Goal: Information Seeking & Learning: Learn about a topic

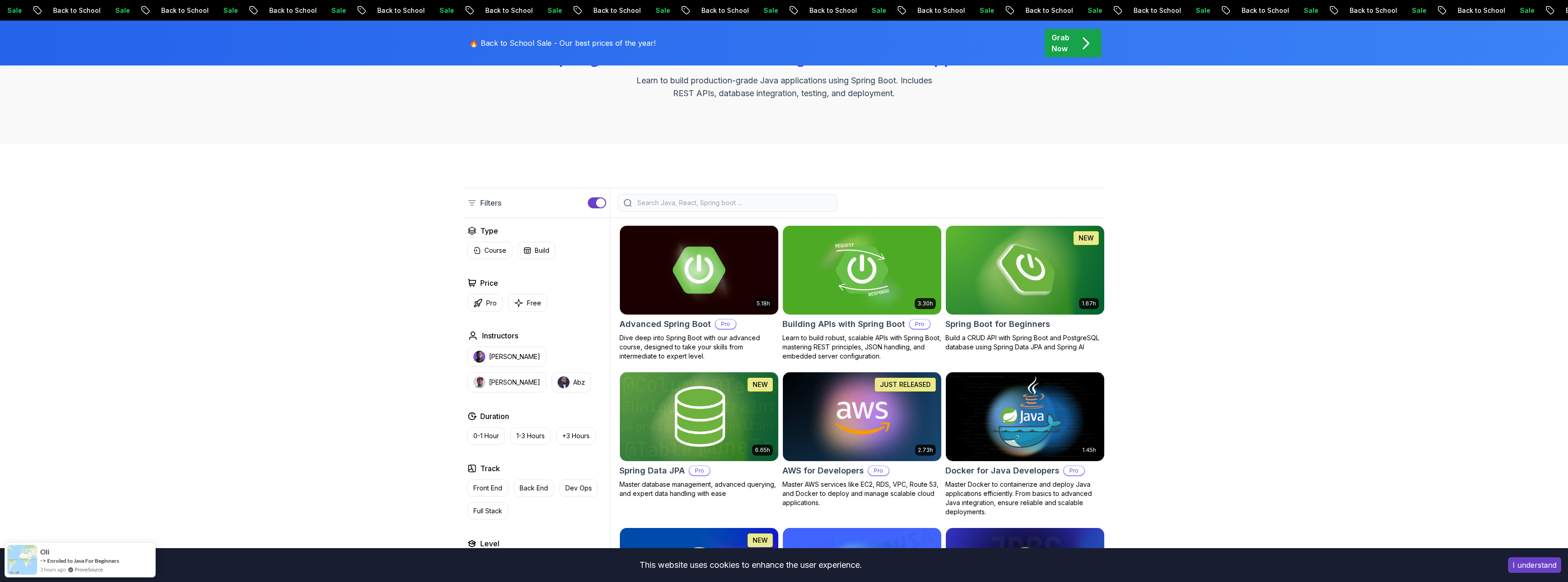
scroll to position [153, 0]
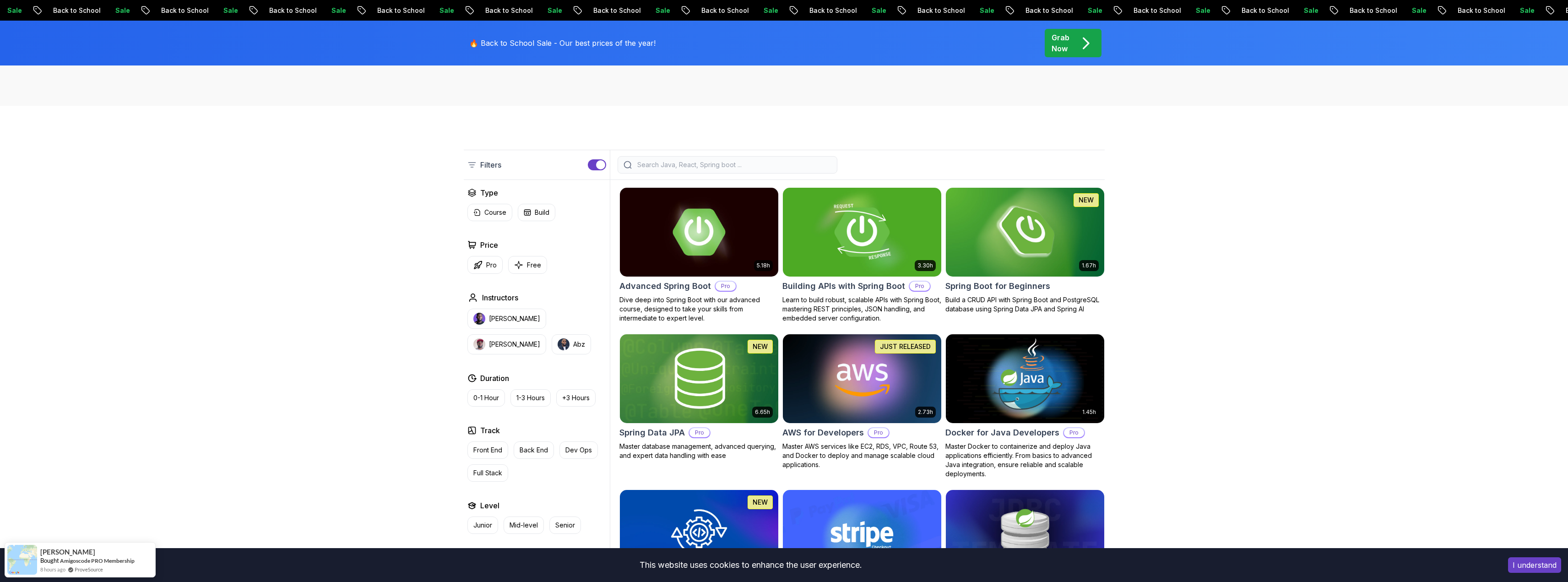
click at [922, 252] on img at bounding box center [861, 232] width 166 height 93
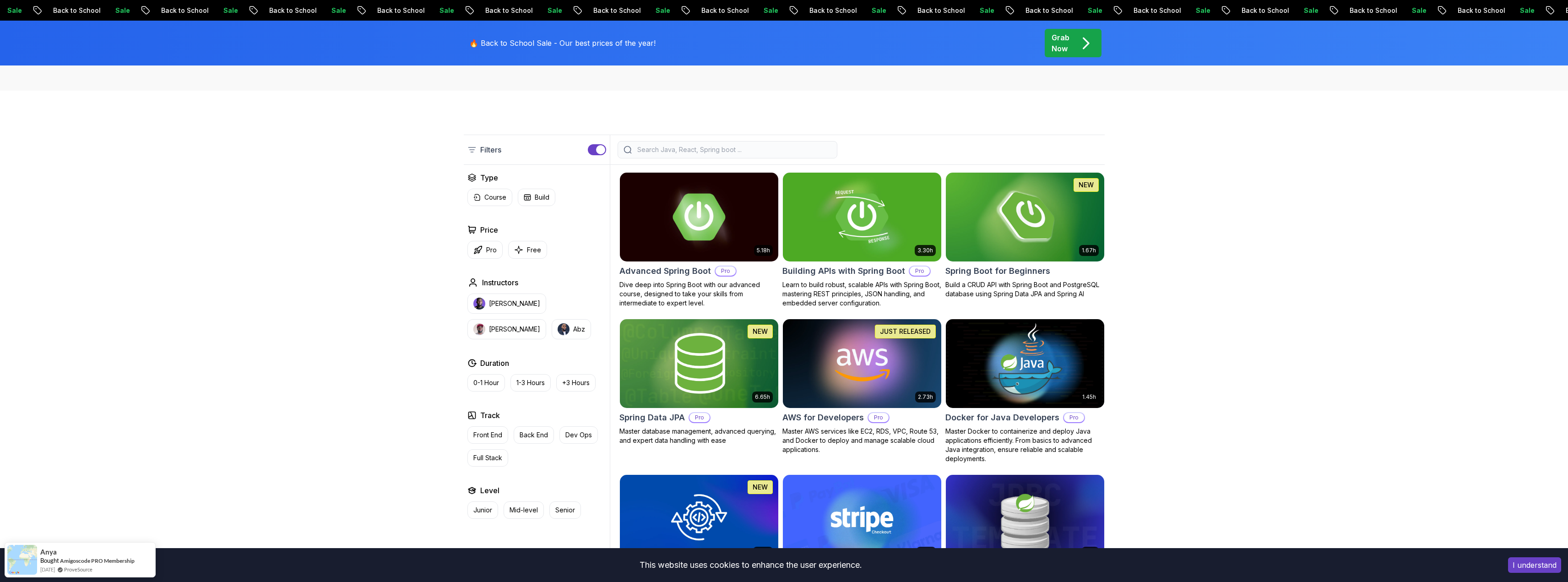
scroll to position [145, 0]
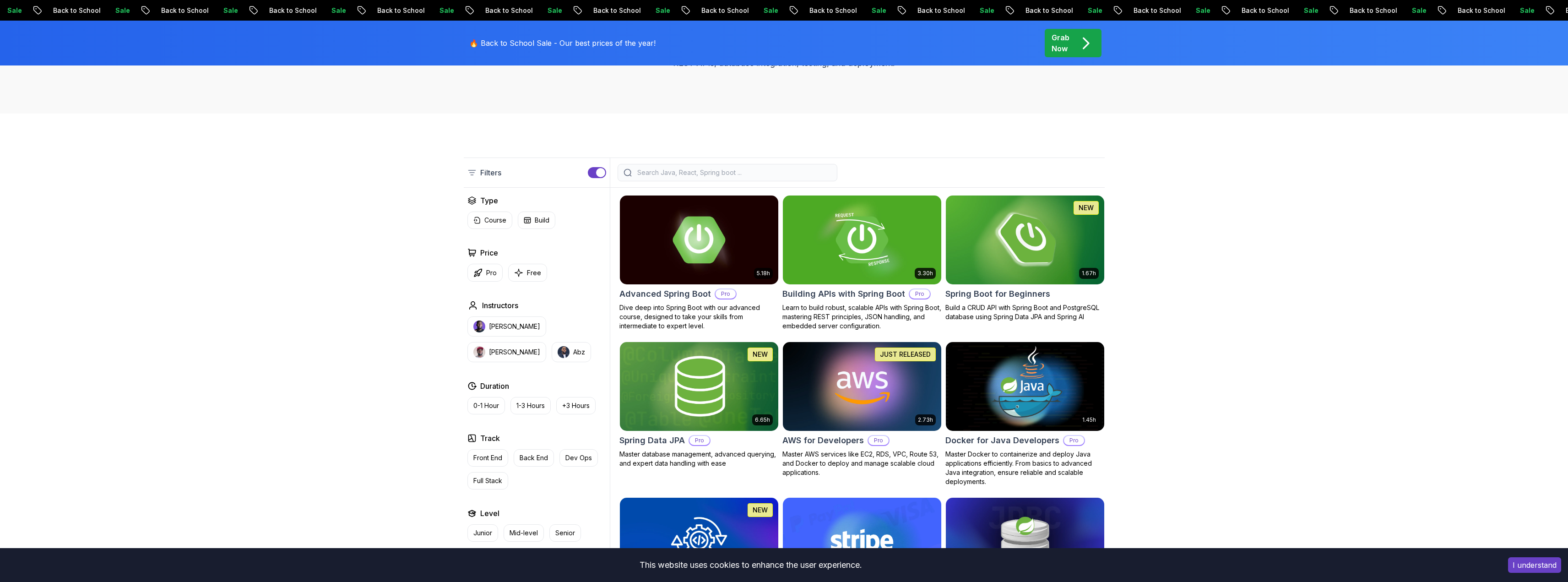
click at [1015, 219] on img at bounding box center [1024, 239] width 166 height 93
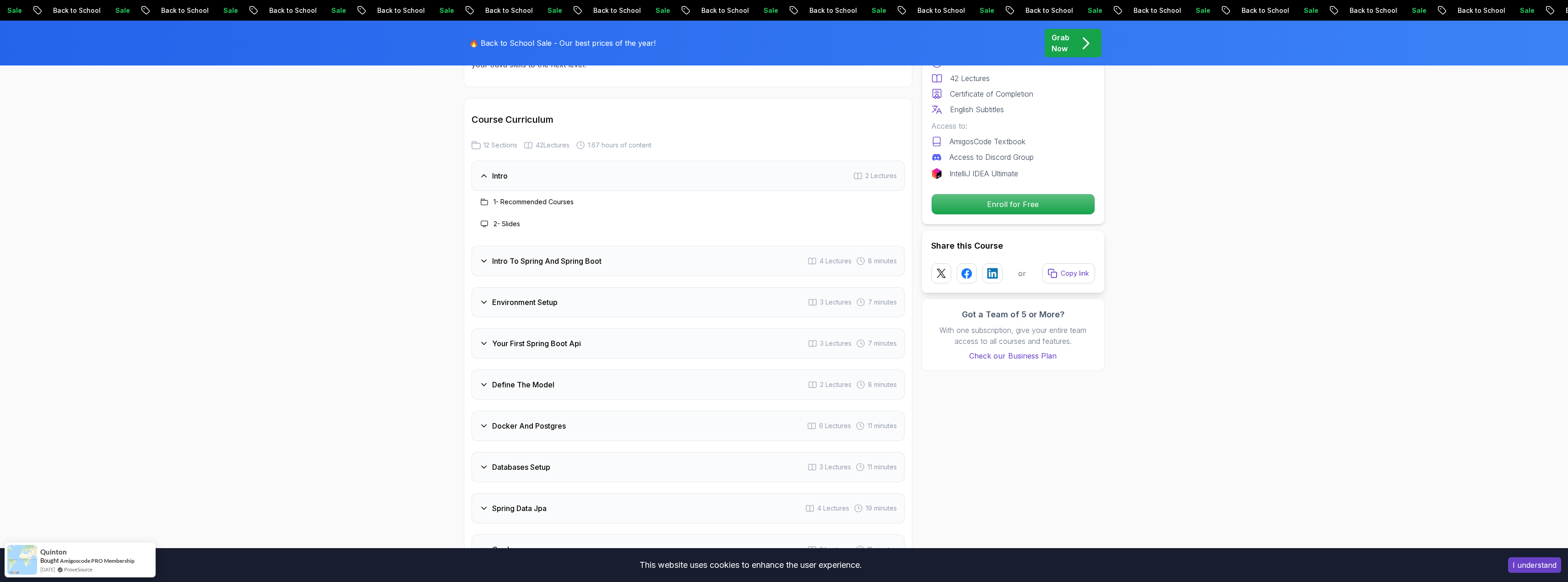
scroll to position [1202, 0]
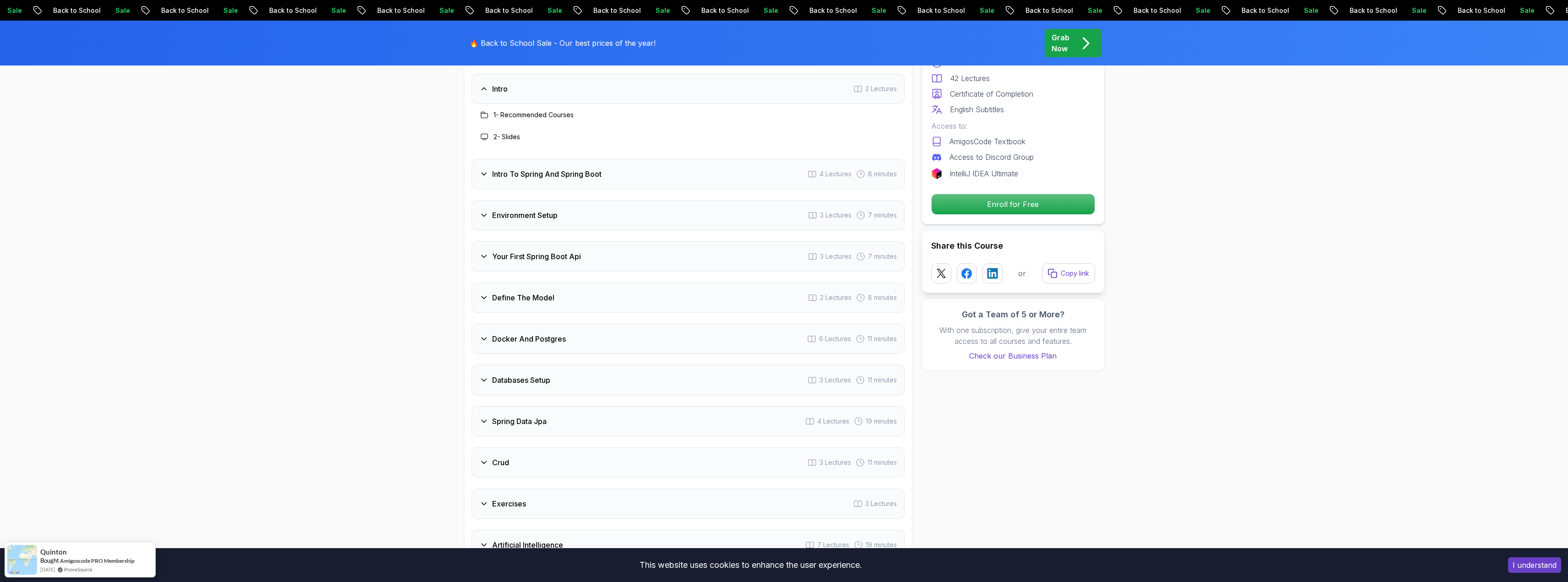
click at [489, 334] on div "Docker And Postgres" at bounding box center [522, 339] width 86 height 11
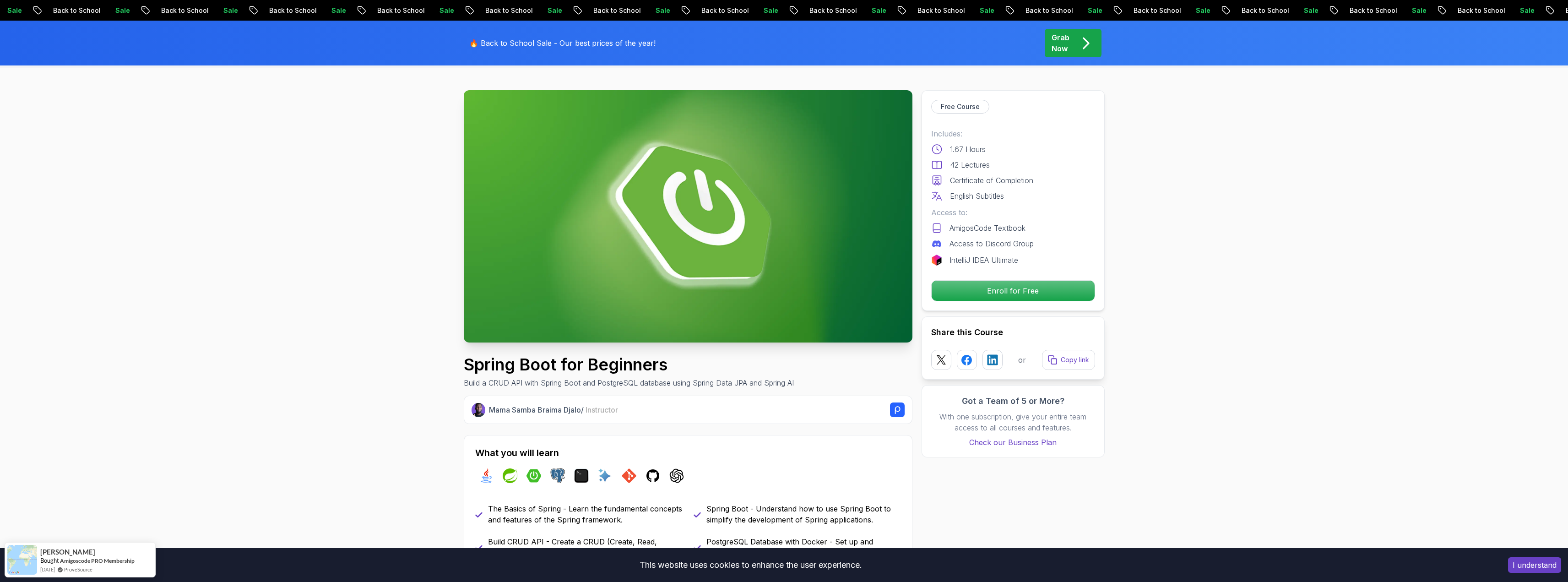
scroll to position [0, 0]
